Goal: Book appointment/travel/reservation

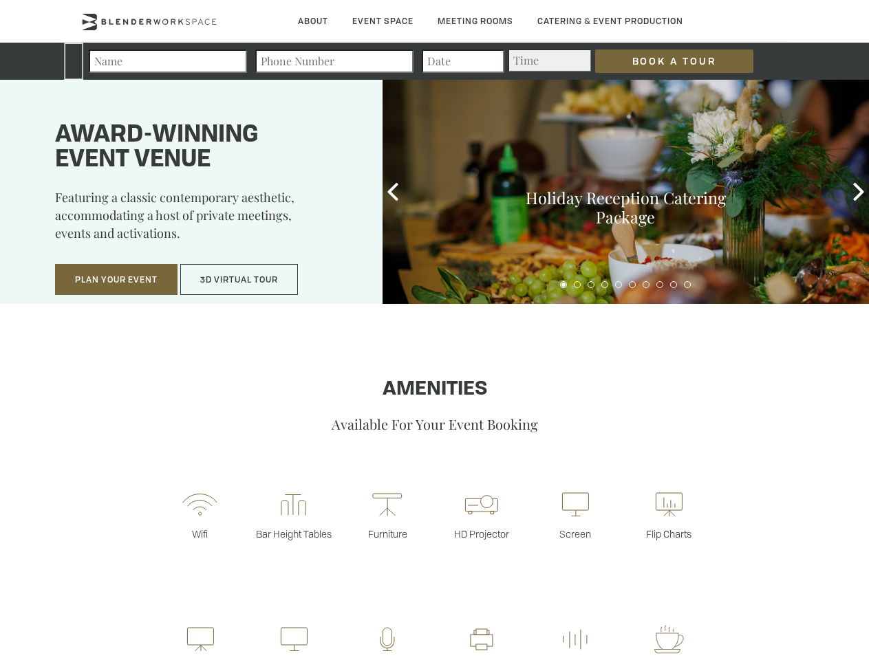
click at [663, 61] on input "Book a Tour" at bounding box center [674, 61] width 158 height 23
click at [116, 280] on button "Plan Your Event" at bounding box center [116, 280] width 122 height 32
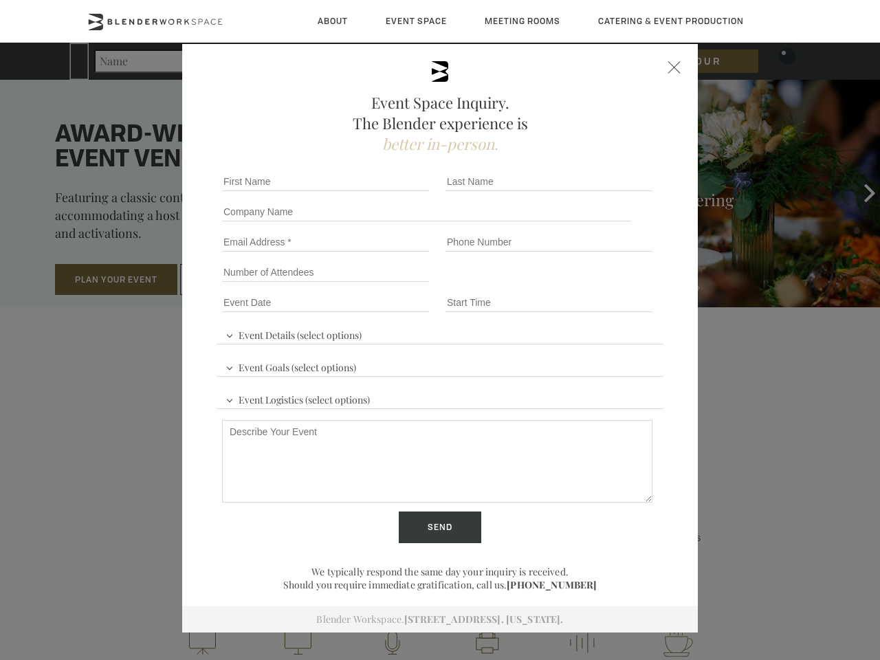
click at [239, 280] on button "3D Virtual Tour" at bounding box center [239, 280] width 118 height 32
click at [393, 192] on icon at bounding box center [398, 193] width 18 height 18
click at [858, 192] on div "Holiday Reception Catering Package" at bounding box center [633, 194] width 493 height 228
click at [563, 285] on div at bounding box center [633, 286] width 493 height 19
click at [577, 285] on div at bounding box center [633, 286] width 493 height 19
